Goal: Information Seeking & Learning: Understand process/instructions

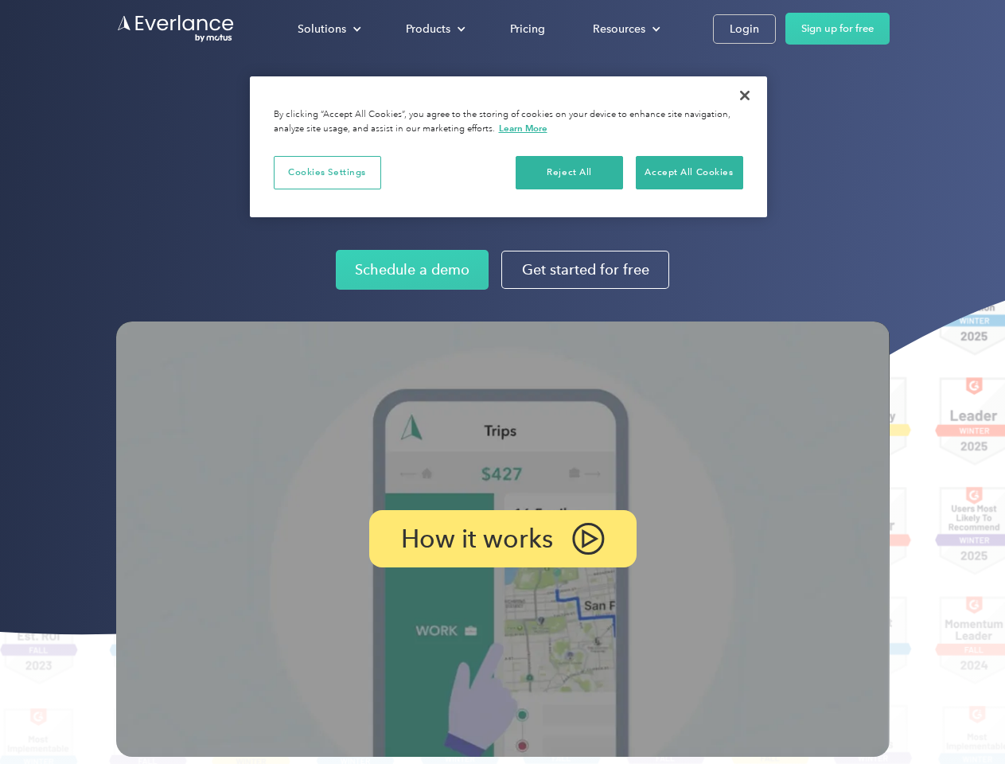
click at [502, 382] on img at bounding box center [503, 539] width 774 height 435
click at [329, 29] on div "Solutions" at bounding box center [322, 29] width 49 height 20
click at [434, 29] on div "Products" at bounding box center [428, 29] width 45 height 20
click at [625, 29] on div "Resources" at bounding box center [619, 29] width 53 height 20
click at [502, 539] on p "How it works" at bounding box center [477, 538] width 152 height 19
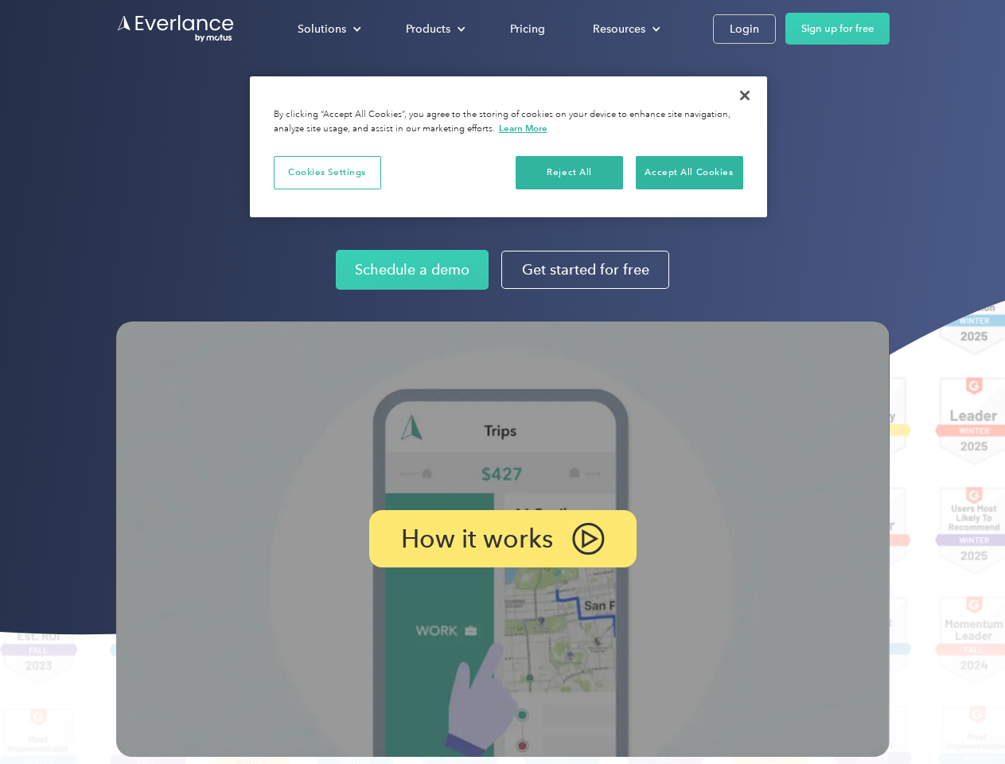
click at [327, 172] on button "Cookies Settings" at bounding box center [327, 172] width 107 height 33
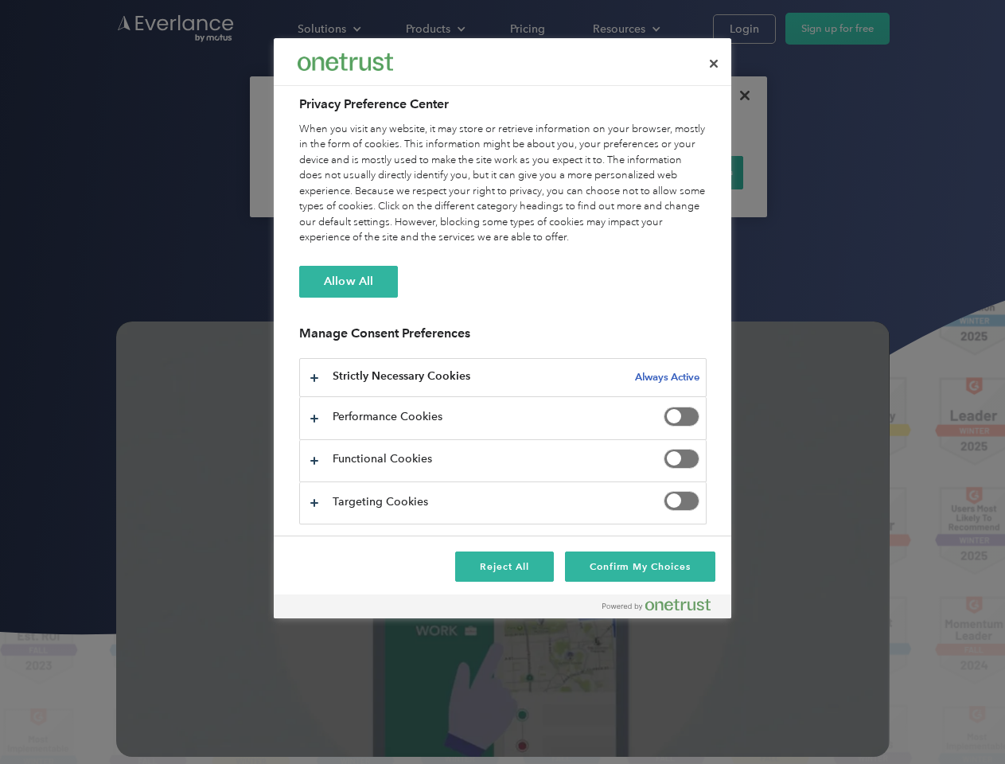
click at [570, 172] on div "When you visit any website, it may store or retrieve information on your browse…" at bounding box center [502, 184] width 407 height 124
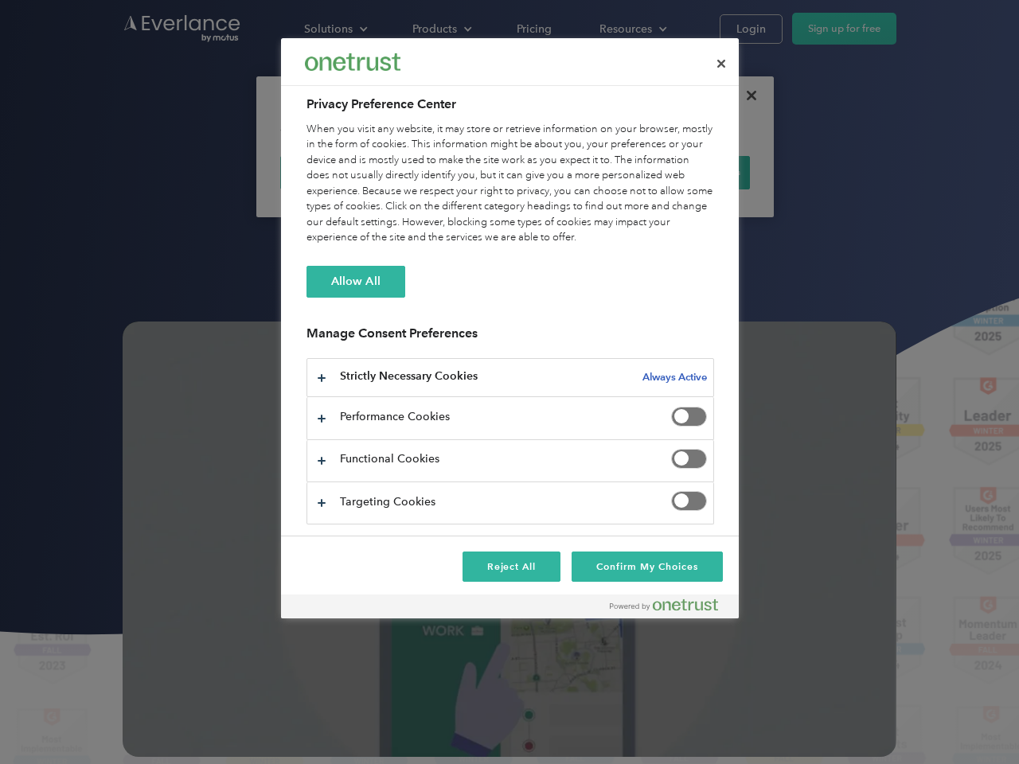
click at [689, 172] on div "When you visit any website, it may store or retrieve information on your browse…" at bounding box center [509, 184] width 407 height 124
click at [745, 96] on div at bounding box center [509, 382] width 1019 height 764
